Goal: Information Seeking & Learning: Understand process/instructions

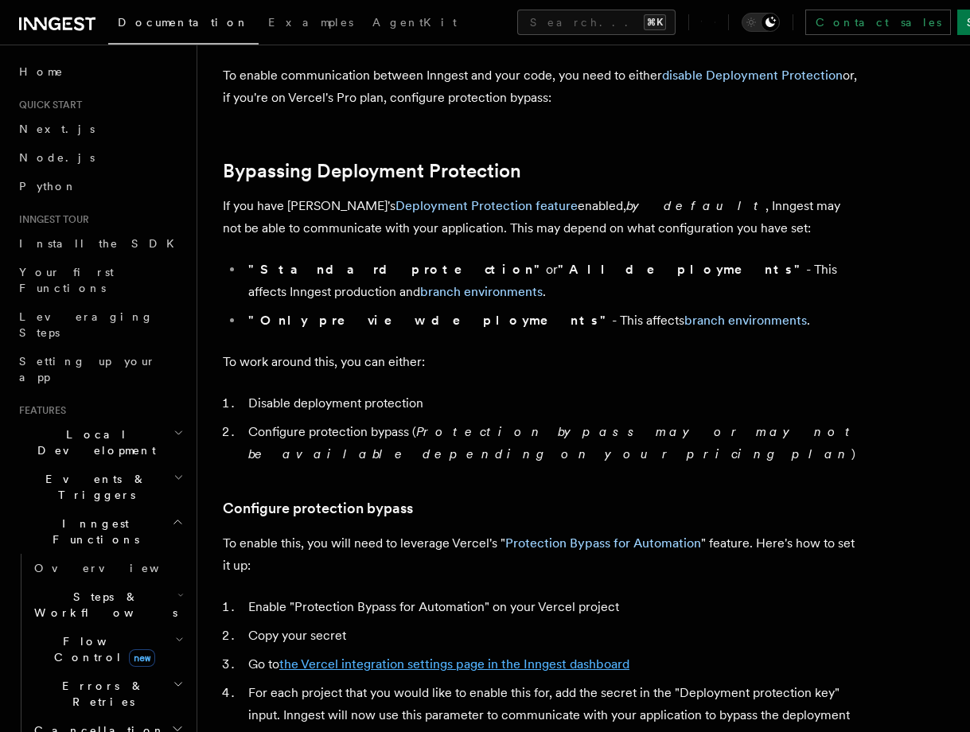
scroll to position [1087, 0]
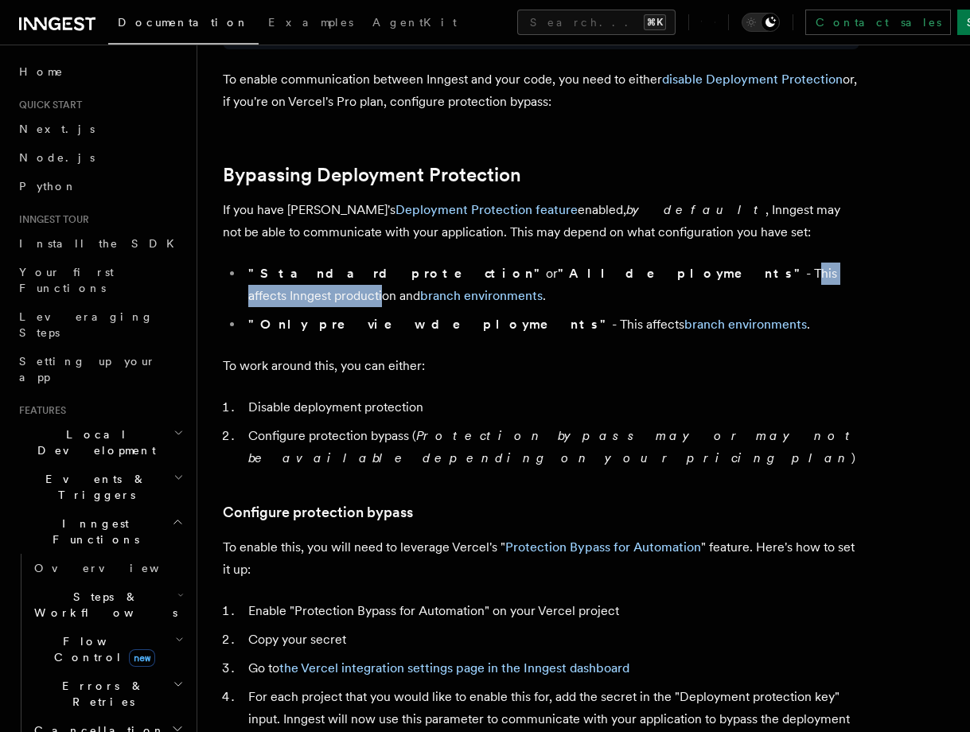
drag, startPoint x: 510, startPoint y: 271, endPoint x: 665, endPoint y: 271, distance: 155.1
click at [665, 271] on li ""Standard protection" or "All deployments" - This affects Inngest production an…" at bounding box center [551, 284] width 616 height 45
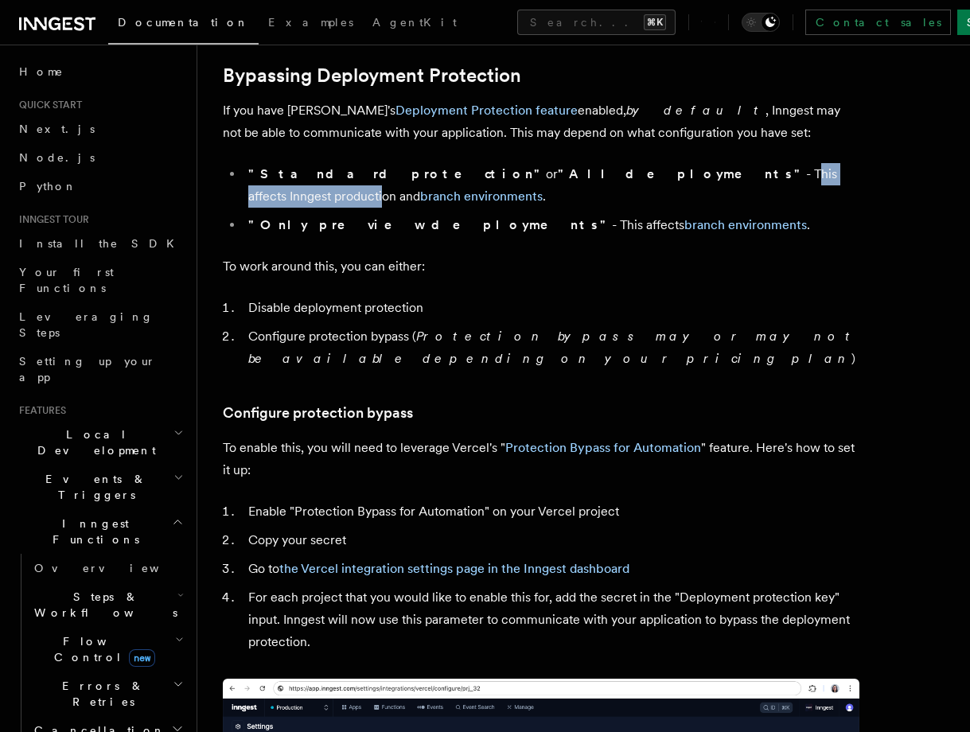
scroll to position [1187, 0]
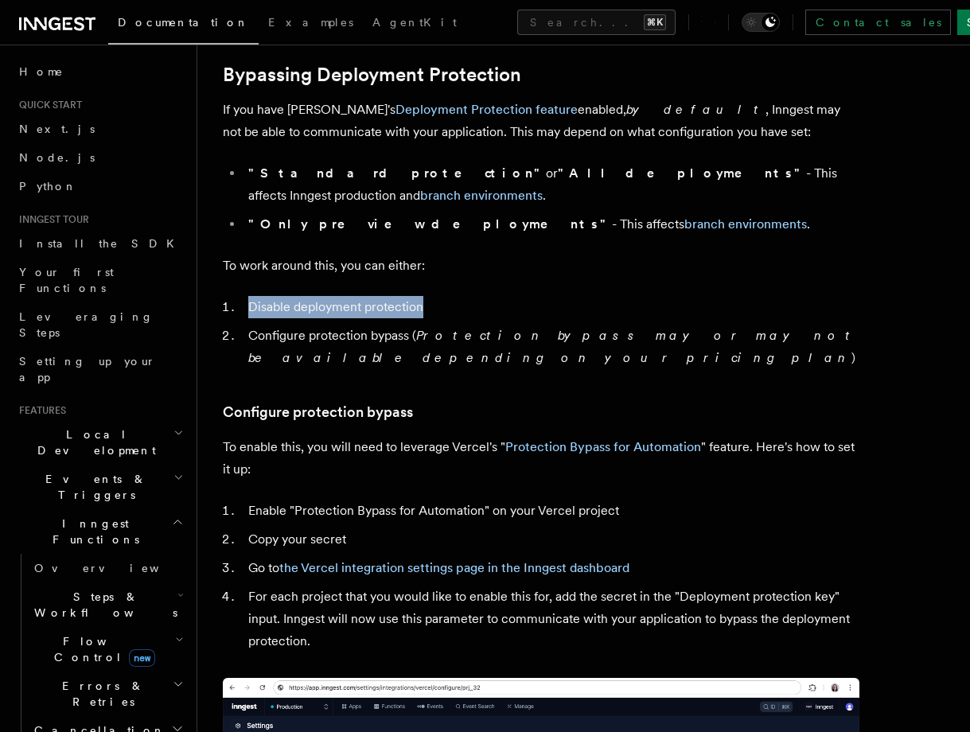
drag, startPoint x: 426, startPoint y: 282, endPoint x: 248, endPoint y: 288, distance: 178.3
click at [248, 296] on li "Disable deployment protection" at bounding box center [551, 307] width 616 height 22
copy li "Disable deployment protection"
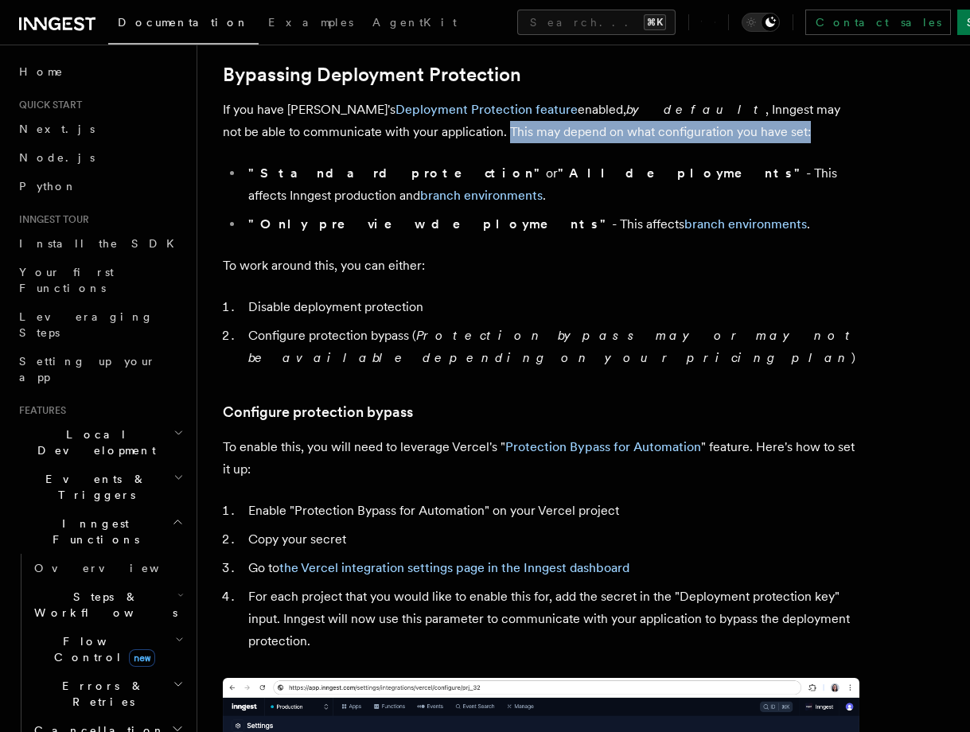
drag, startPoint x: 349, startPoint y: 134, endPoint x: 665, endPoint y: 129, distance: 315.8
click at [665, 129] on p "If you have Vercel's Deployment Protection feature enabled, by default , Innges…" at bounding box center [541, 121] width 636 height 45
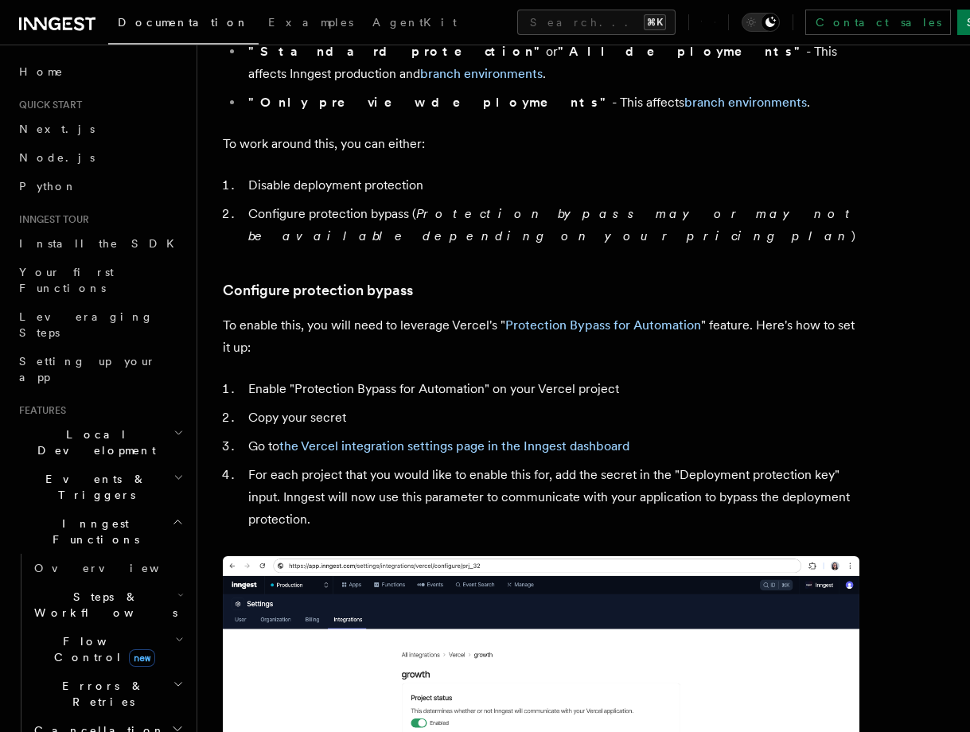
scroll to position [1312, 0]
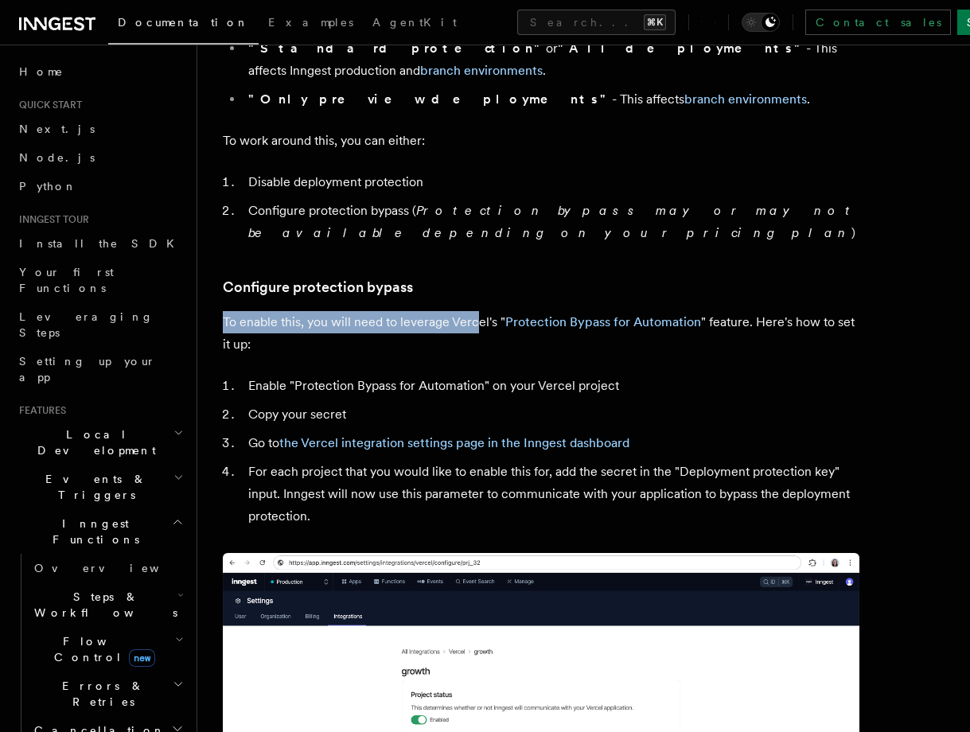
drag, startPoint x: 223, startPoint y: 278, endPoint x: 474, endPoint y: 279, distance: 250.5
click at [474, 311] on p "To enable this, you will need to leverage Vercel's " Protection Bypass for Auto…" at bounding box center [541, 333] width 636 height 45
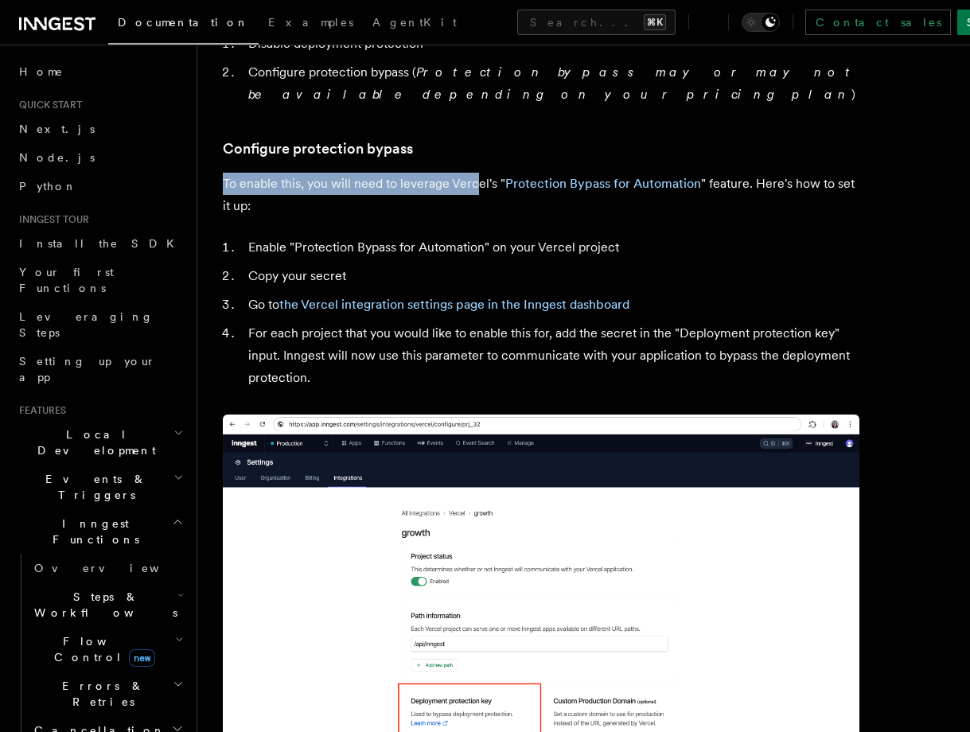
scroll to position [1459, 0]
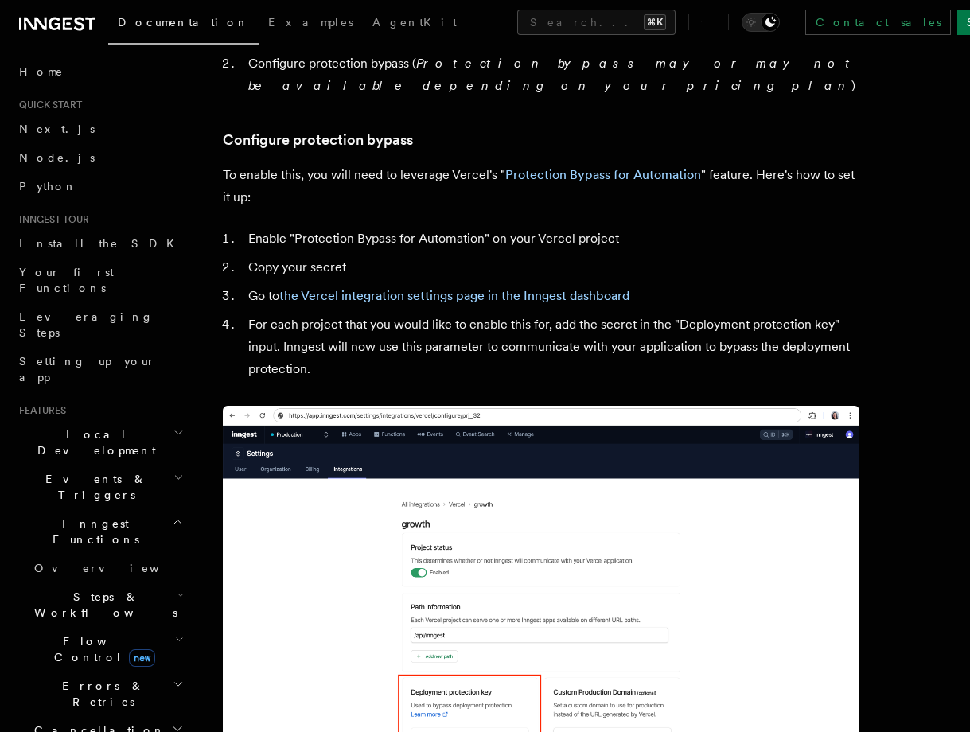
drag, startPoint x: 297, startPoint y: 196, endPoint x: 483, endPoint y: 194, distance: 185.3
click at [484, 227] on li "Enable "Protection Bypass for Automation" on your Vercel project" at bounding box center [551, 238] width 616 height 22
drag, startPoint x: 483, startPoint y: 194, endPoint x: 299, endPoint y: 198, distance: 183.8
click at [298, 227] on li "Enable "Protection Bypass for Automation" on your Vercel project" at bounding box center [551, 238] width 616 height 22
click at [299, 227] on li "Enable "Protection Bypass for Automation" on your Vercel project" at bounding box center [551, 238] width 616 height 22
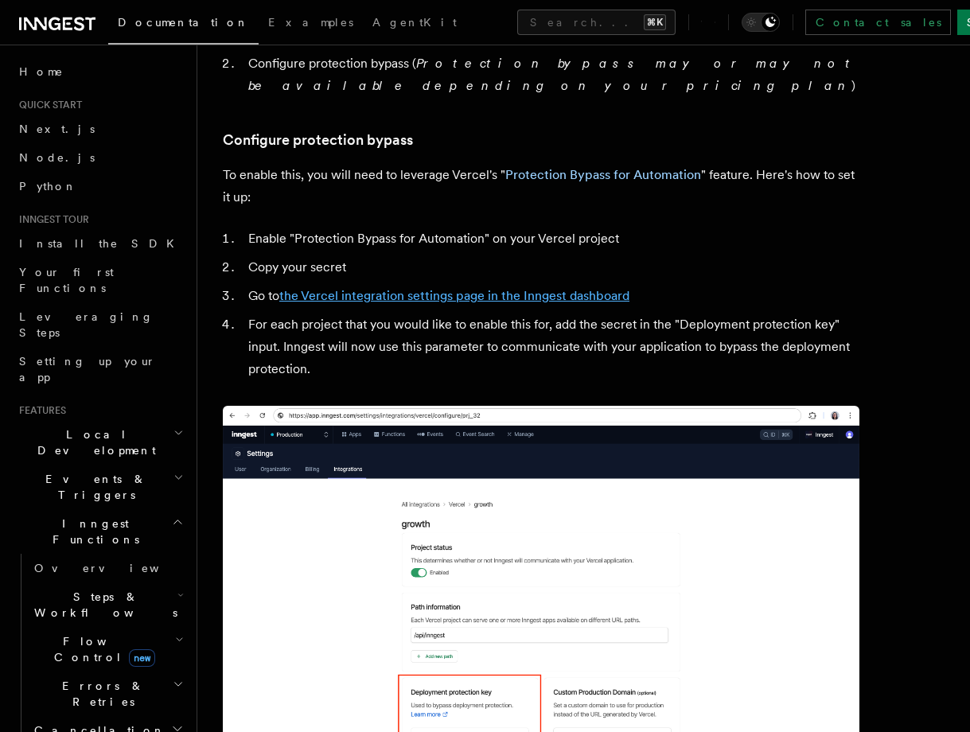
click at [394, 288] on link "the Vercel integration settings page in the Inngest dashboard" at bounding box center [454, 295] width 350 height 15
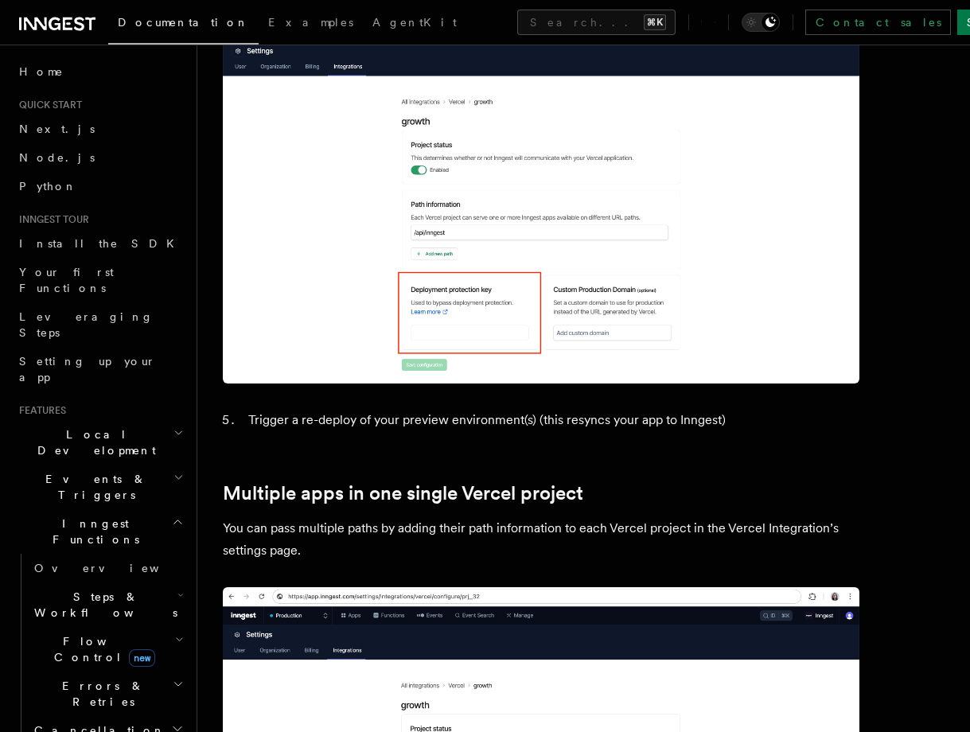
scroll to position [1870, 0]
